Goal: Transaction & Acquisition: Purchase product/service

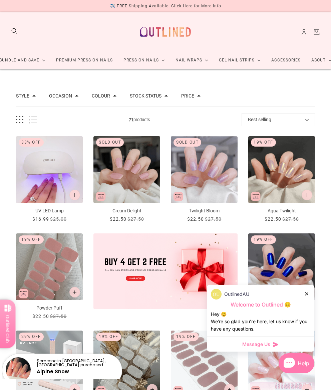
click at [305, 301] on div "OutlinedAU Welcome to Outlined 😊 Hey 😊 We‘re so glad you’re here, let us know i…" at bounding box center [260, 310] width 107 height 52
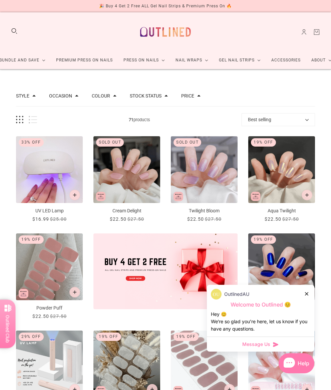
click at [305, 303] on p "Welcome to Outlined 😊" at bounding box center [260, 304] width 99 height 7
click at [305, 295] on div at bounding box center [307, 293] width 4 height 7
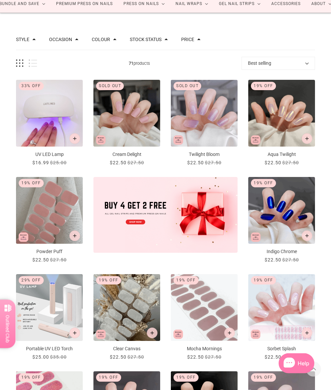
scroll to position [54, 0]
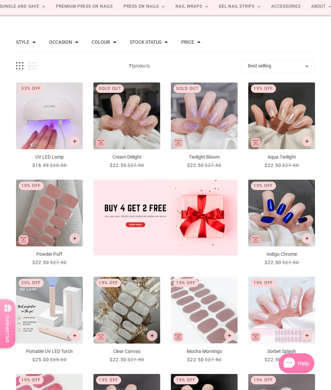
click at [284, 116] on img "Aqua Twilight" at bounding box center [281, 115] width 67 height 67
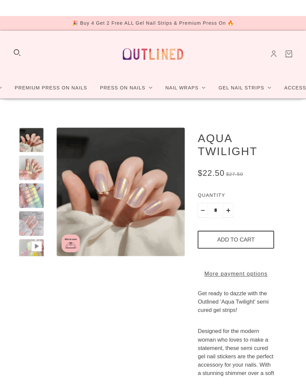
scroll to position [46, 0]
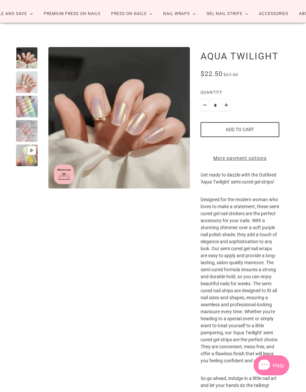
click at [26, 71] on div at bounding box center [27, 82] width 22 height 22
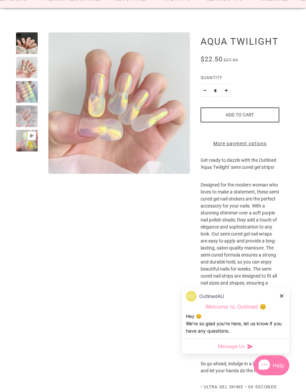
scroll to position [0, 0]
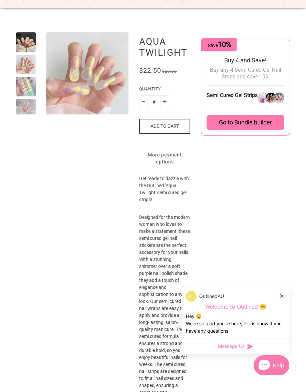
click at [256, 295] on icon at bounding box center [281, 295] width 3 height 3
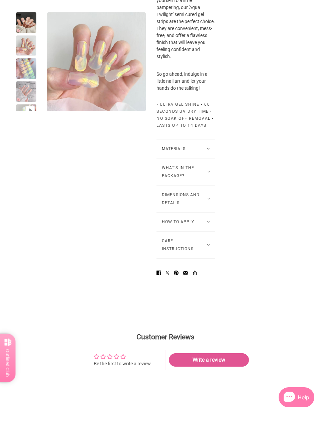
scroll to position [444, 0]
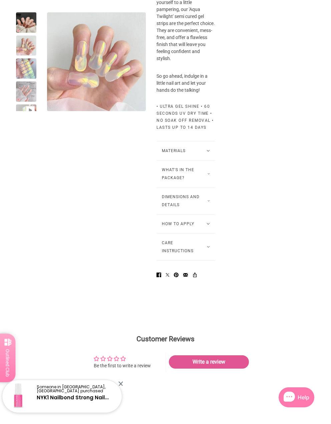
click at [206, 187] on button "What's in the package?" at bounding box center [185, 173] width 59 height 27
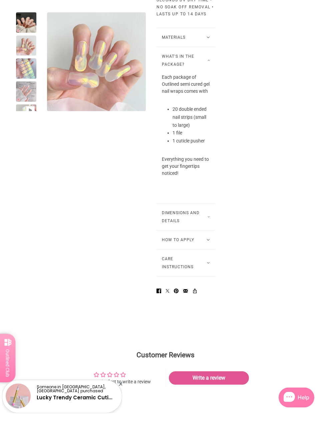
scroll to position [557, 0]
click at [207, 249] on button "How to Apply" at bounding box center [185, 239] width 59 height 19
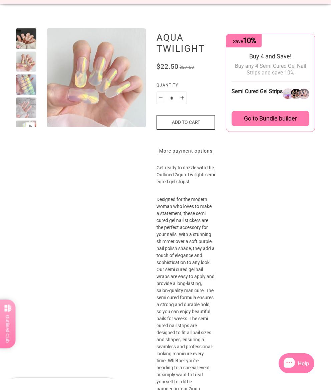
scroll to position [0, 0]
